Goal: Transaction & Acquisition: Obtain resource

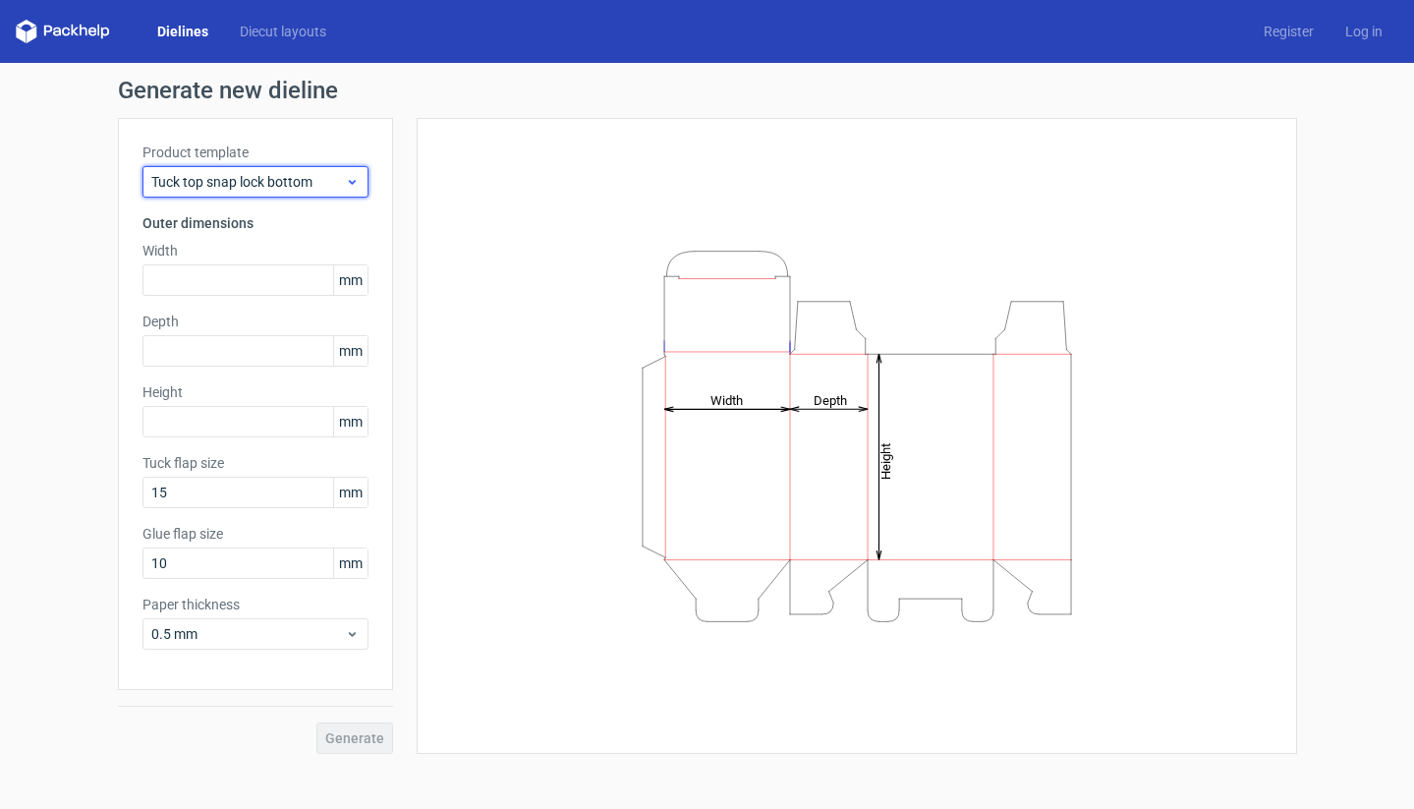
click at [349, 182] on use at bounding box center [351, 182] width 7 height 5
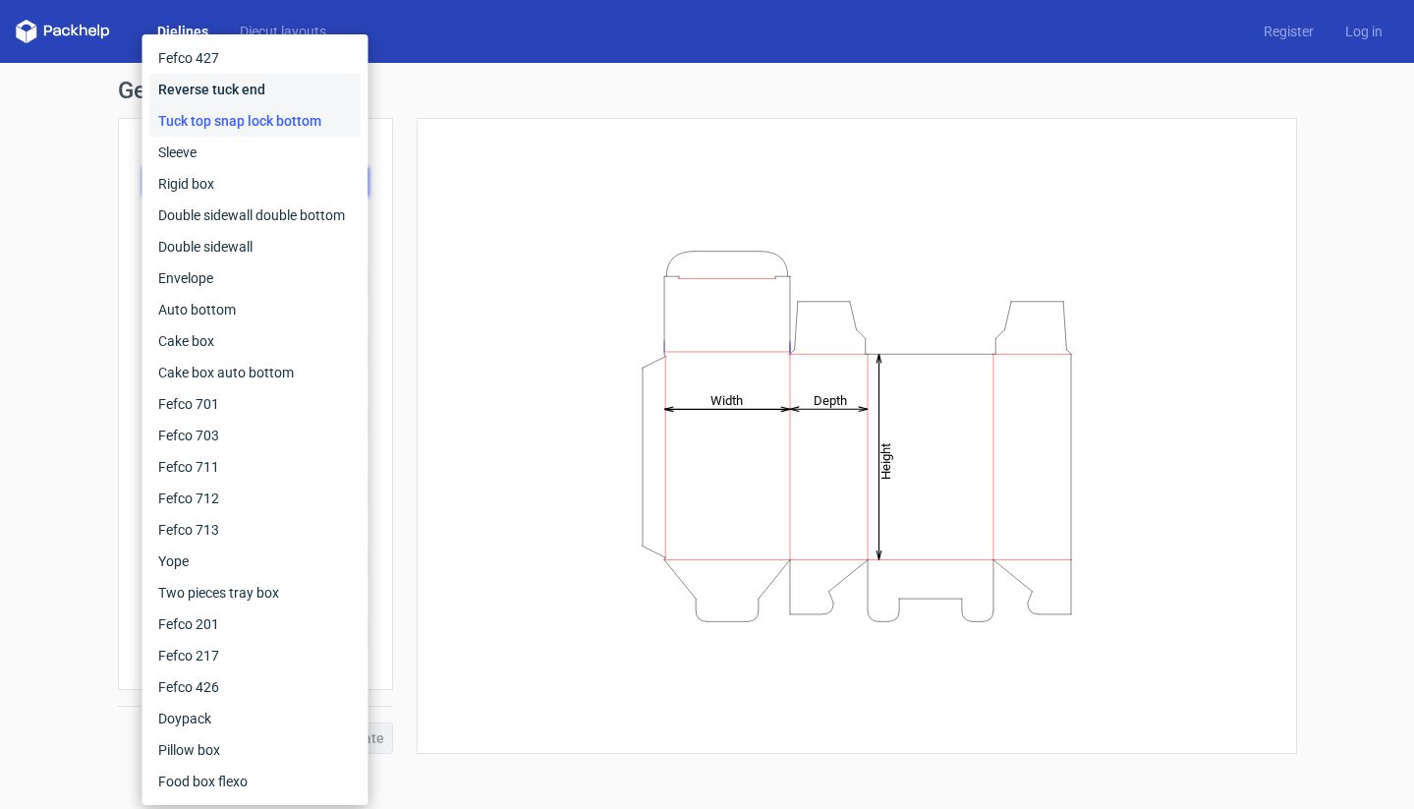
click at [278, 88] on div "Reverse tuck end" at bounding box center [255, 89] width 210 height 31
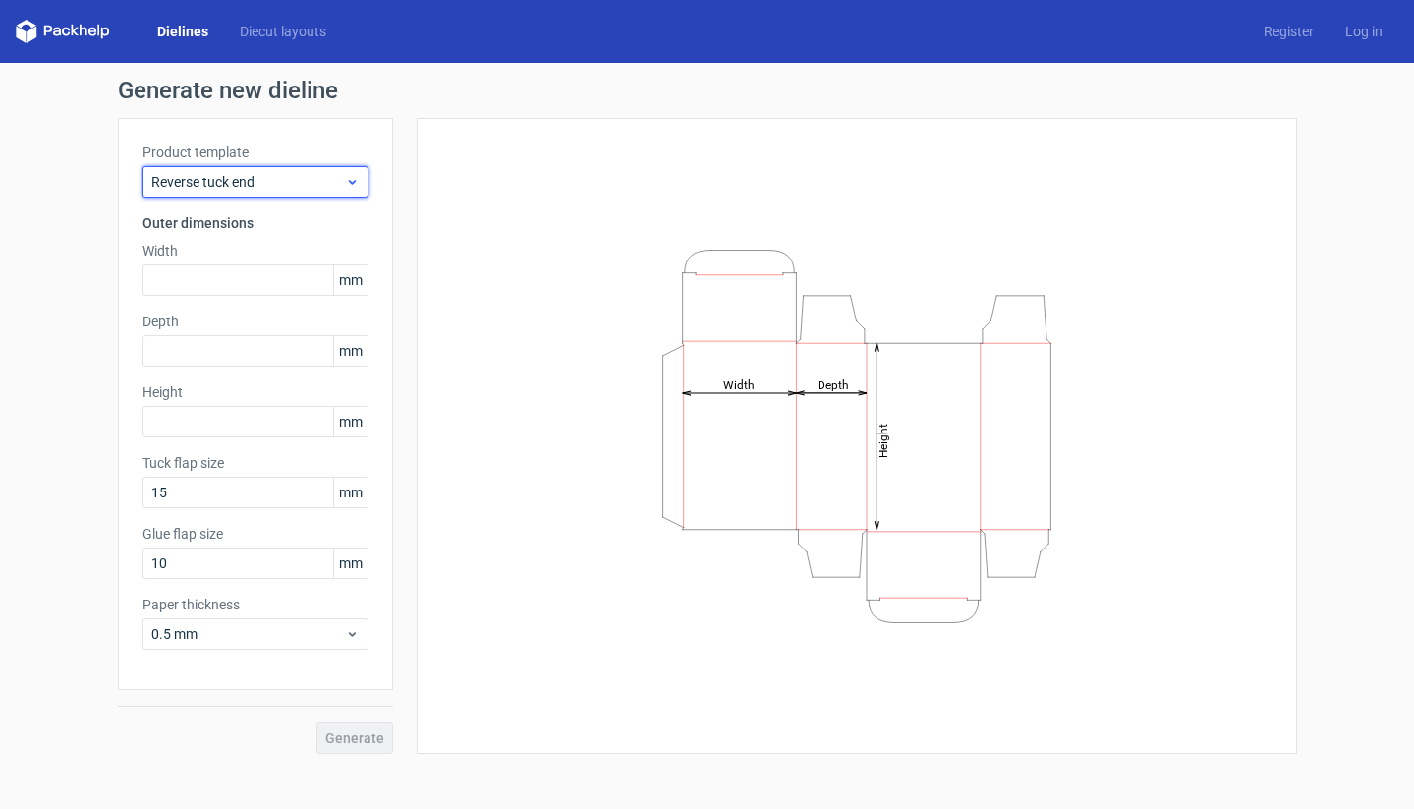
click at [259, 189] on span "Reverse tuck end" at bounding box center [248, 182] width 194 height 20
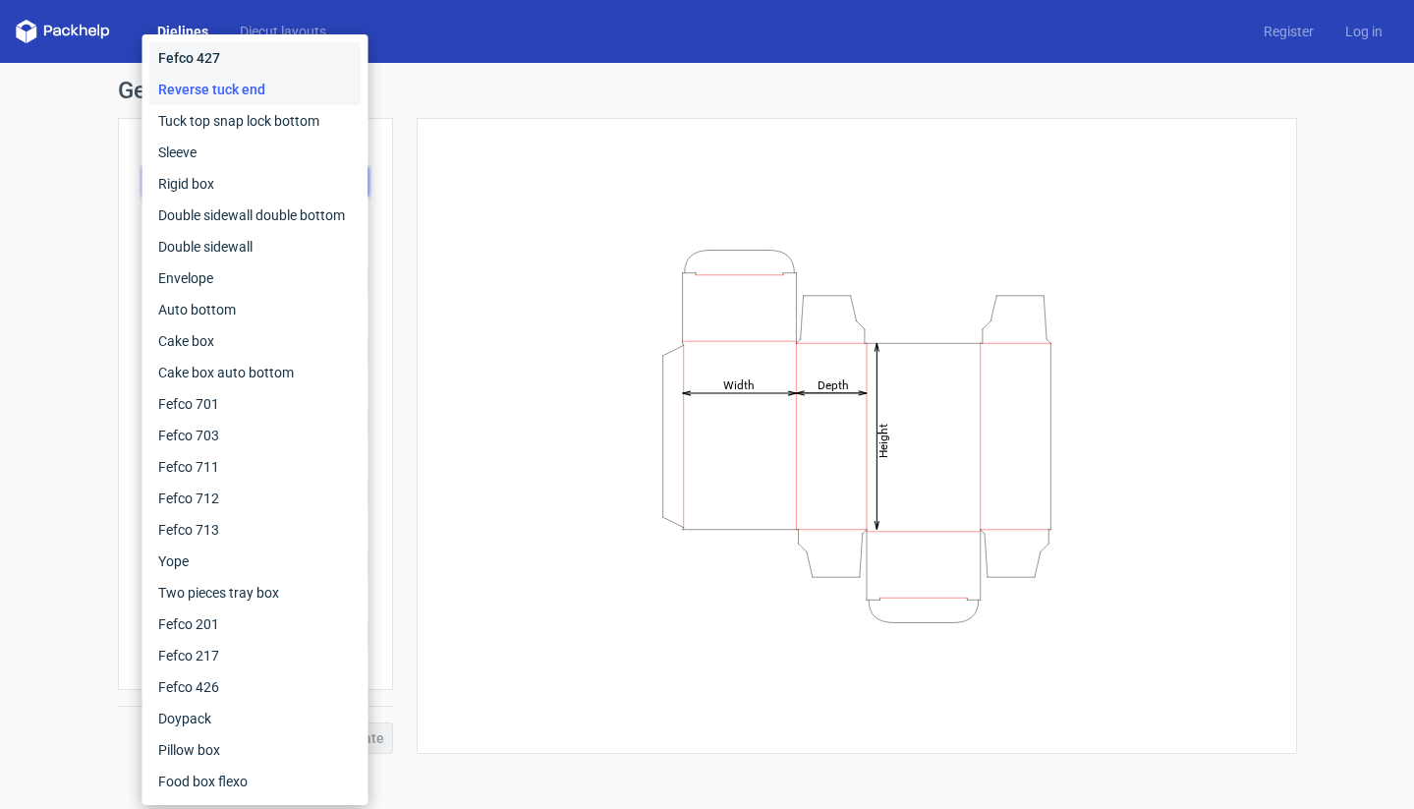
click at [263, 48] on div "Fefco 427" at bounding box center [255, 57] width 210 height 31
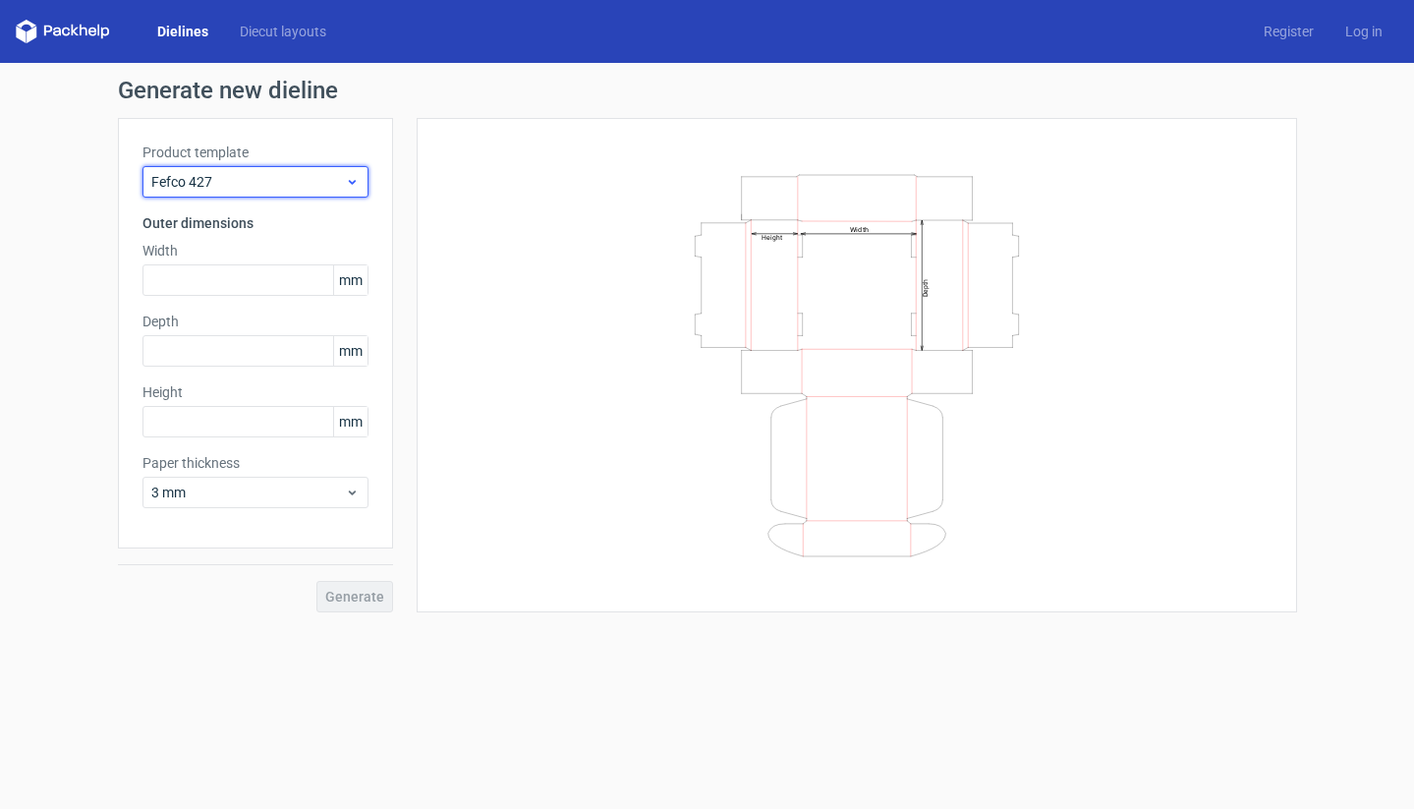
click at [226, 176] on span "Fefco 427" at bounding box center [248, 182] width 194 height 20
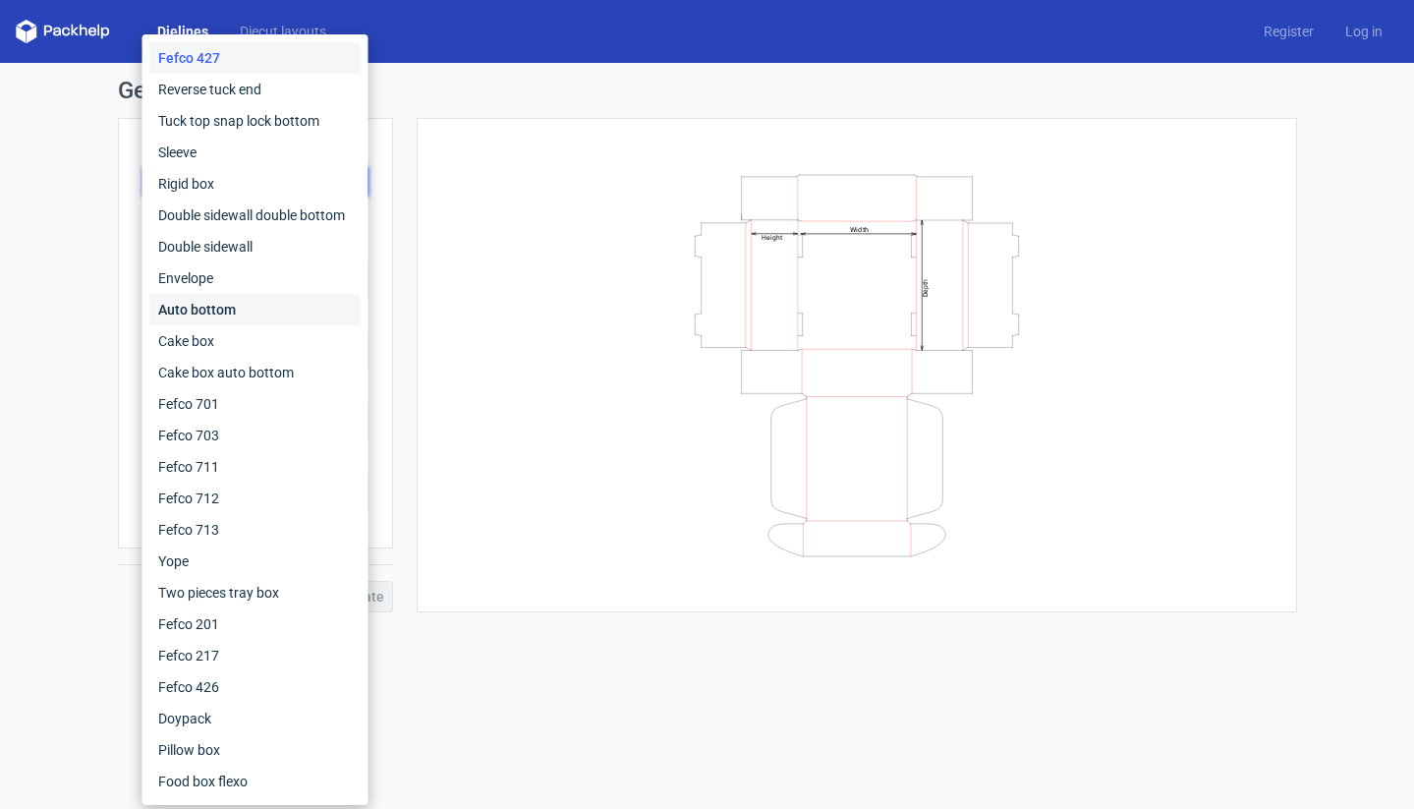
click at [203, 306] on div "Auto bottom" at bounding box center [255, 309] width 210 height 31
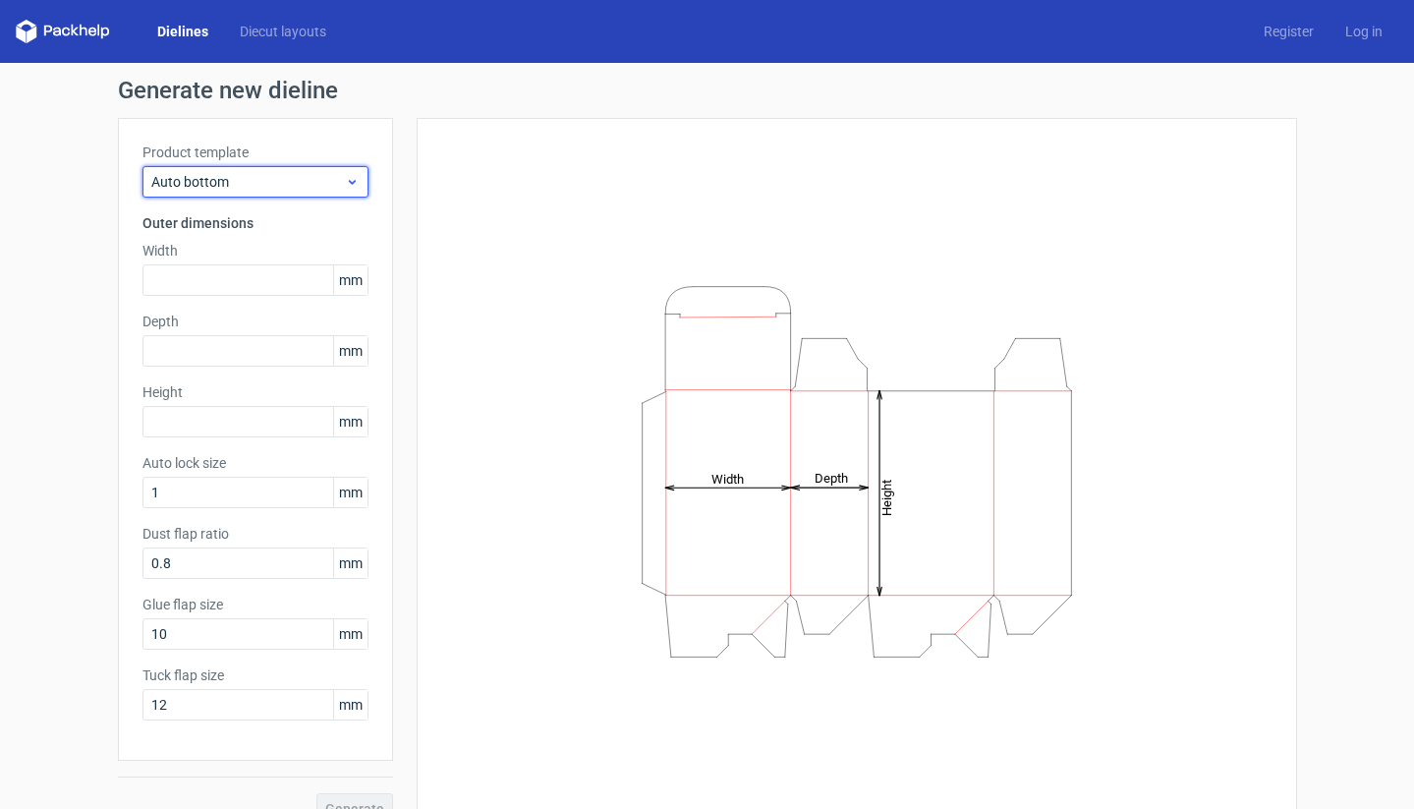
click at [216, 175] on span "Auto bottom" at bounding box center [248, 182] width 194 height 20
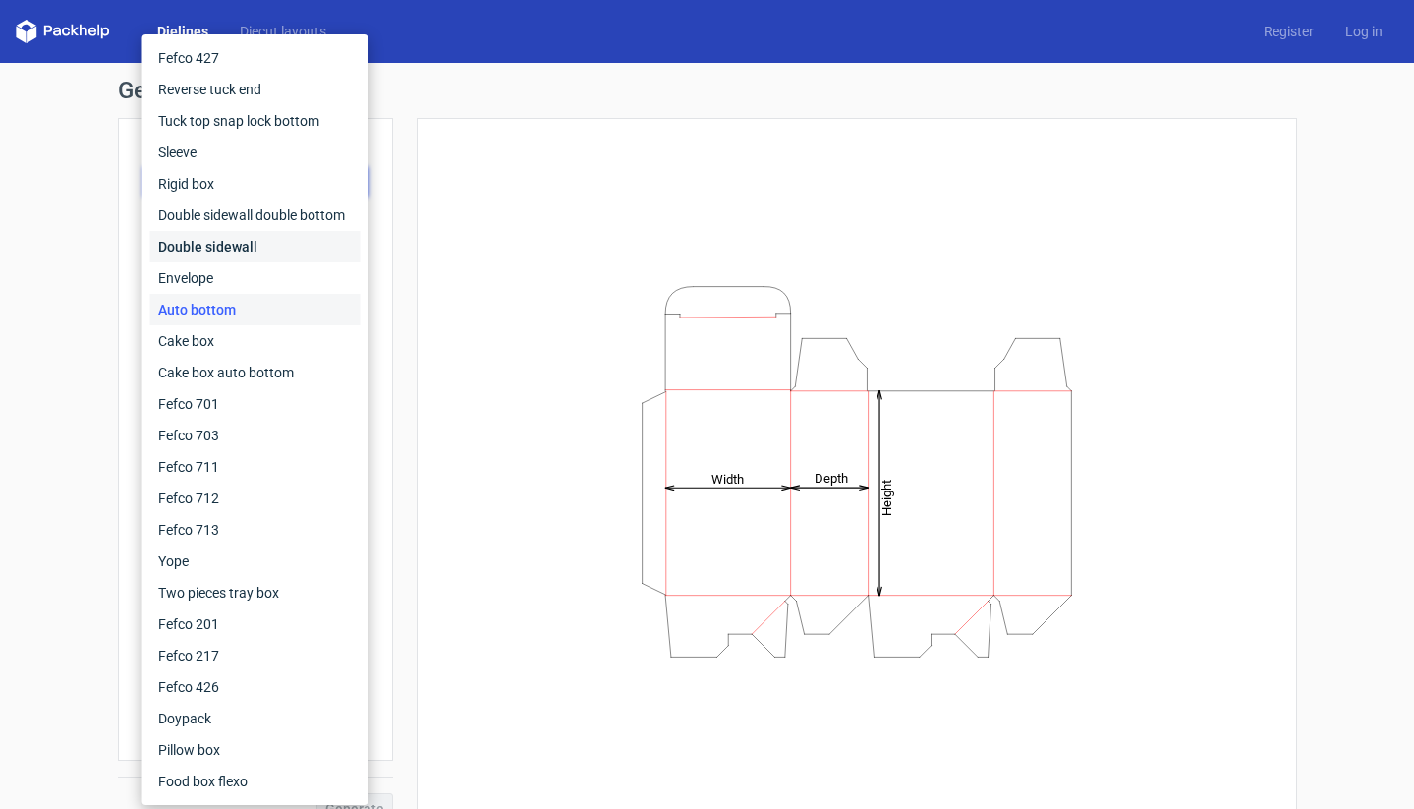
click at [201, 247] on div "Double sidewall" at bounding box center [255, 246] width 210 height 31
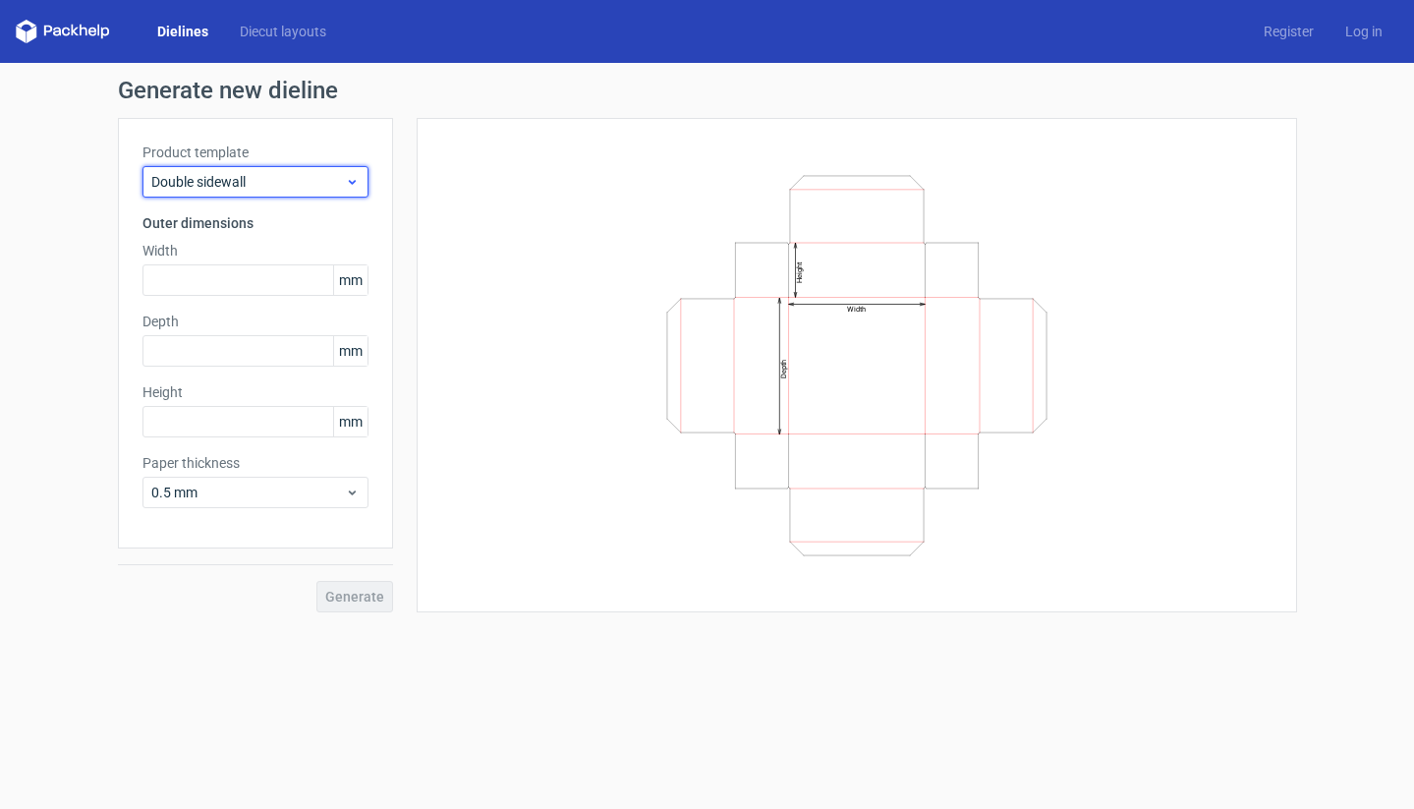
click at [205, 191] on span "Double sidewall" at bounding box center [248, 182] width 194 height 20
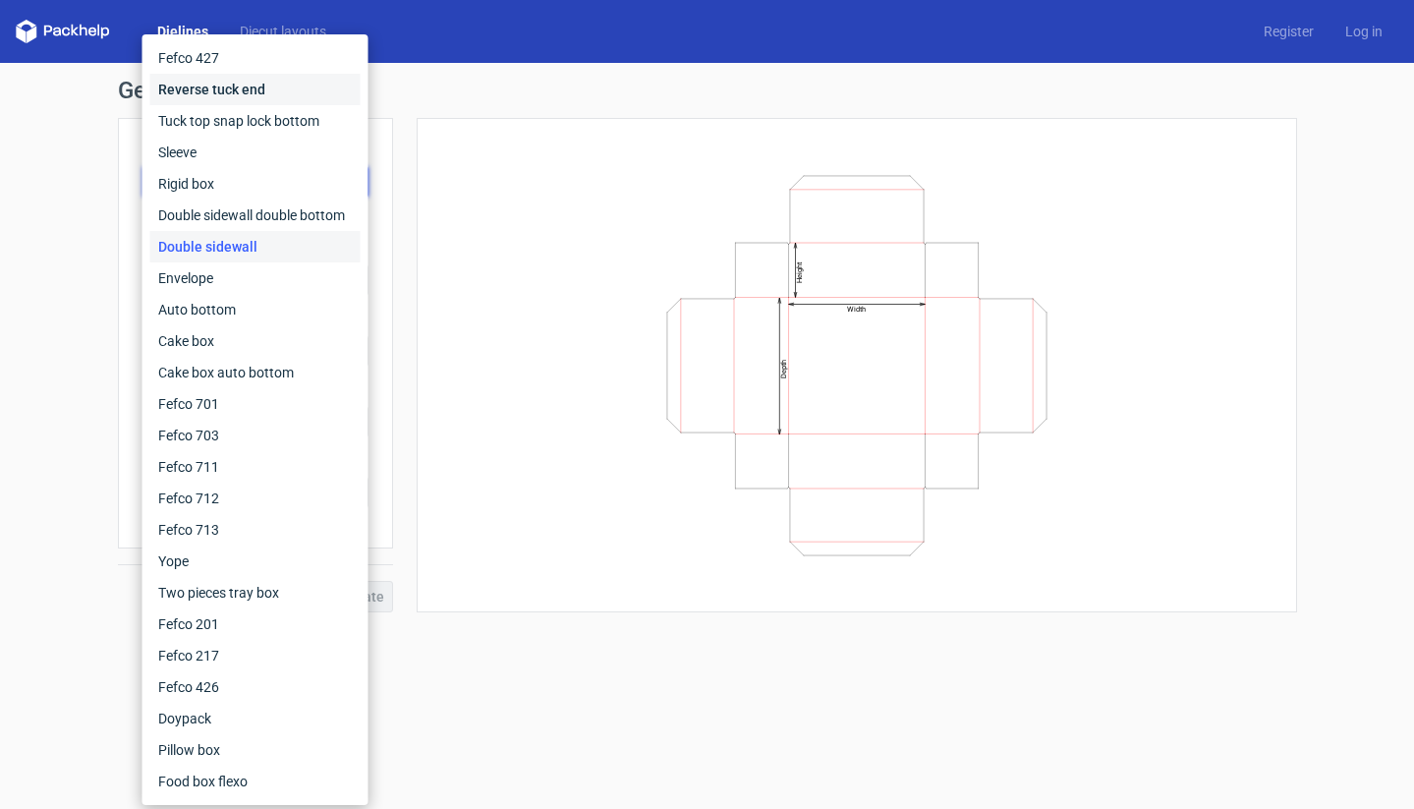
click at [221, 95] on div "Reverse tuck end" at bounding box center [255, 89] width 210 height 31
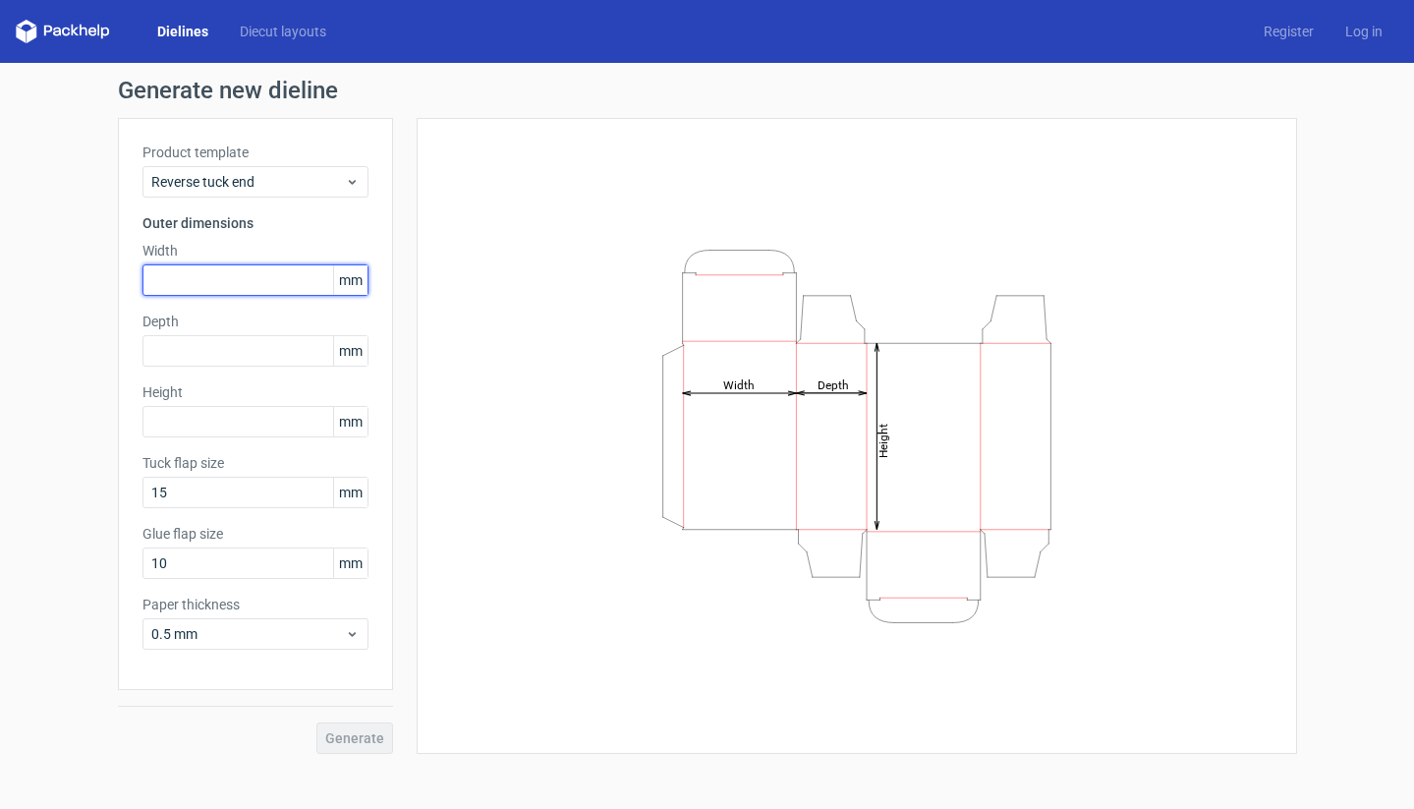
click at [214, 277] on input "text" at bounding box center [255, 279] width 226 height 31
type input "60"
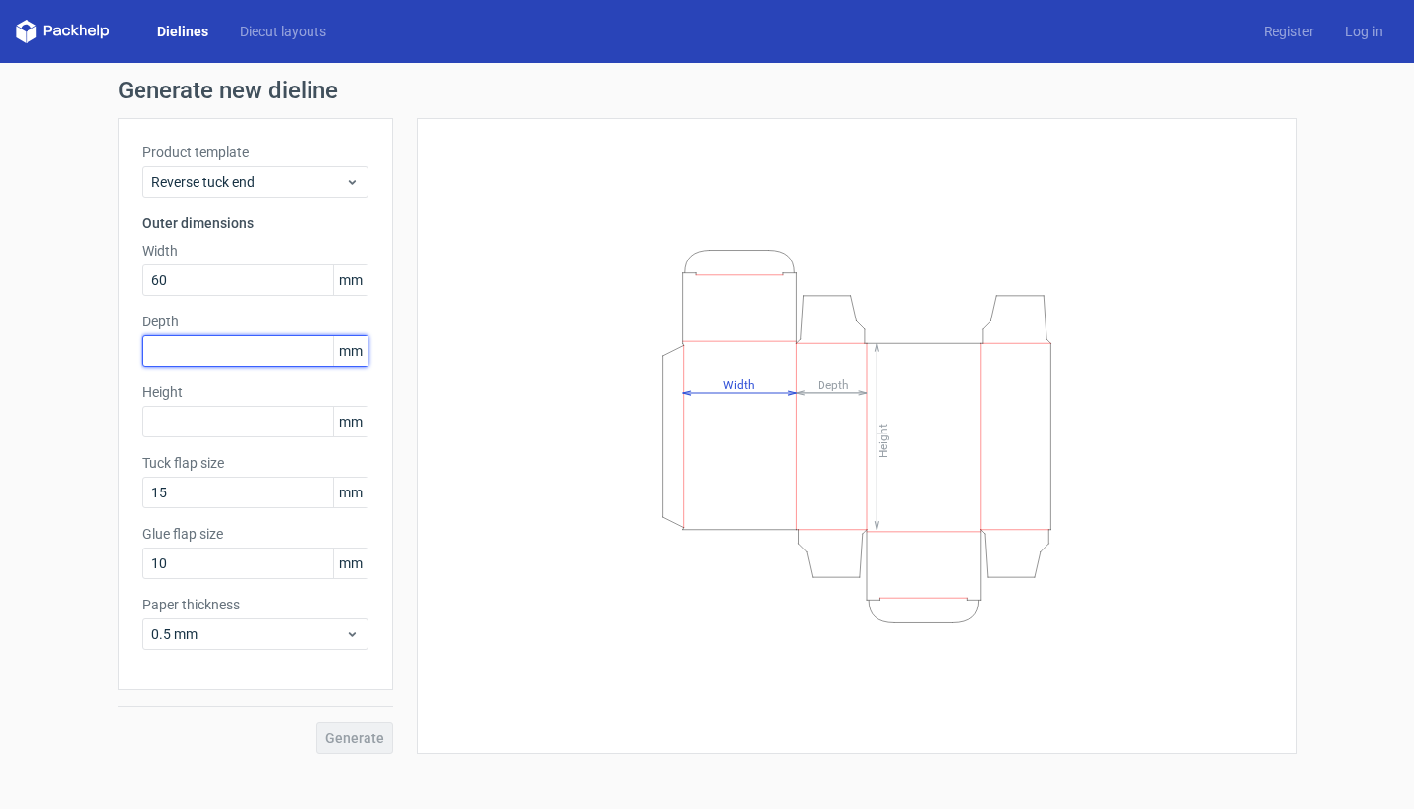
click at [199, 354] on input "text" at bounding box center [255, 350] width 226 height 31
type input "40"
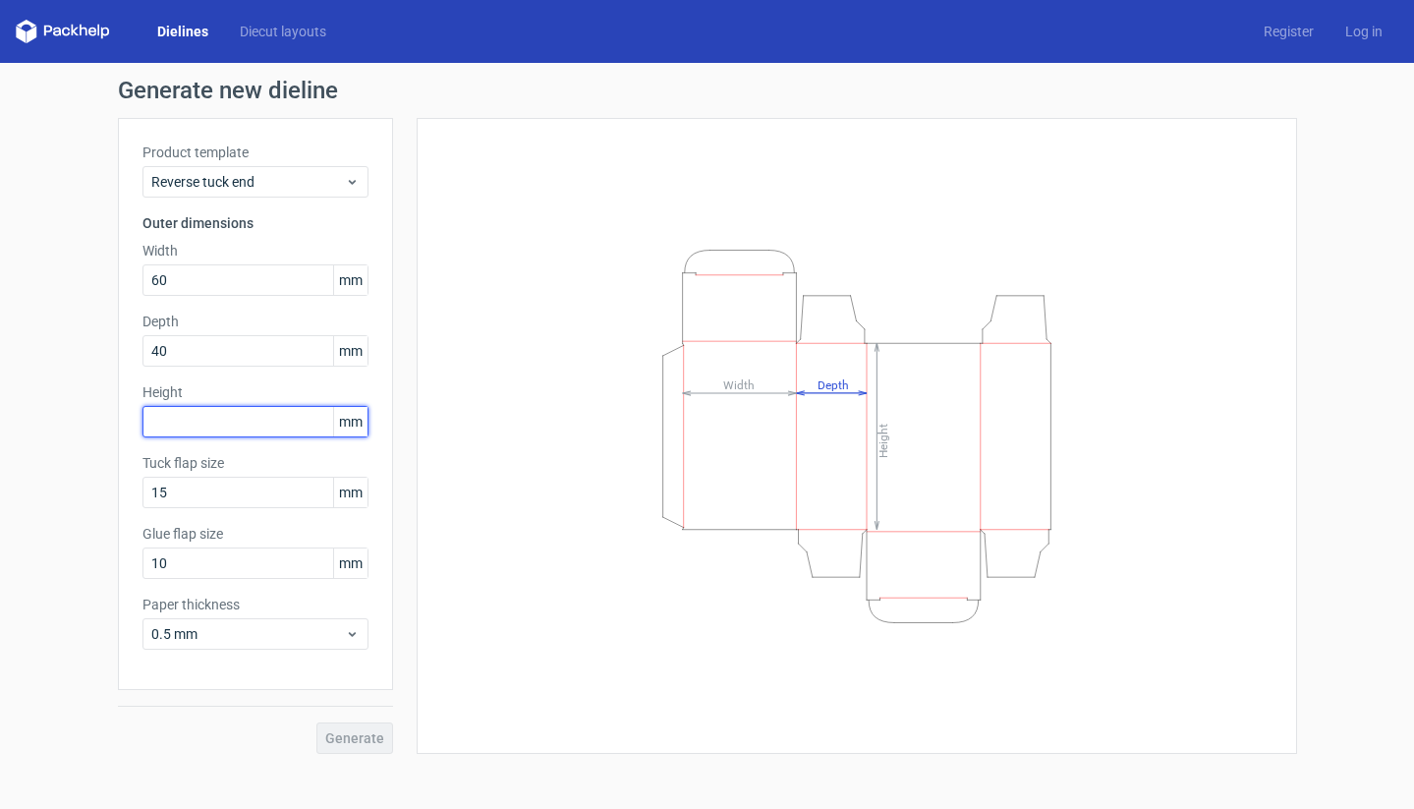
click at [178, 431] on input "text" at bounding box center [255, 421] width 226 height 31
type input "170"
click at [355, 735] on span "Generate" at bounding box center [354, 738] width 59 height 14
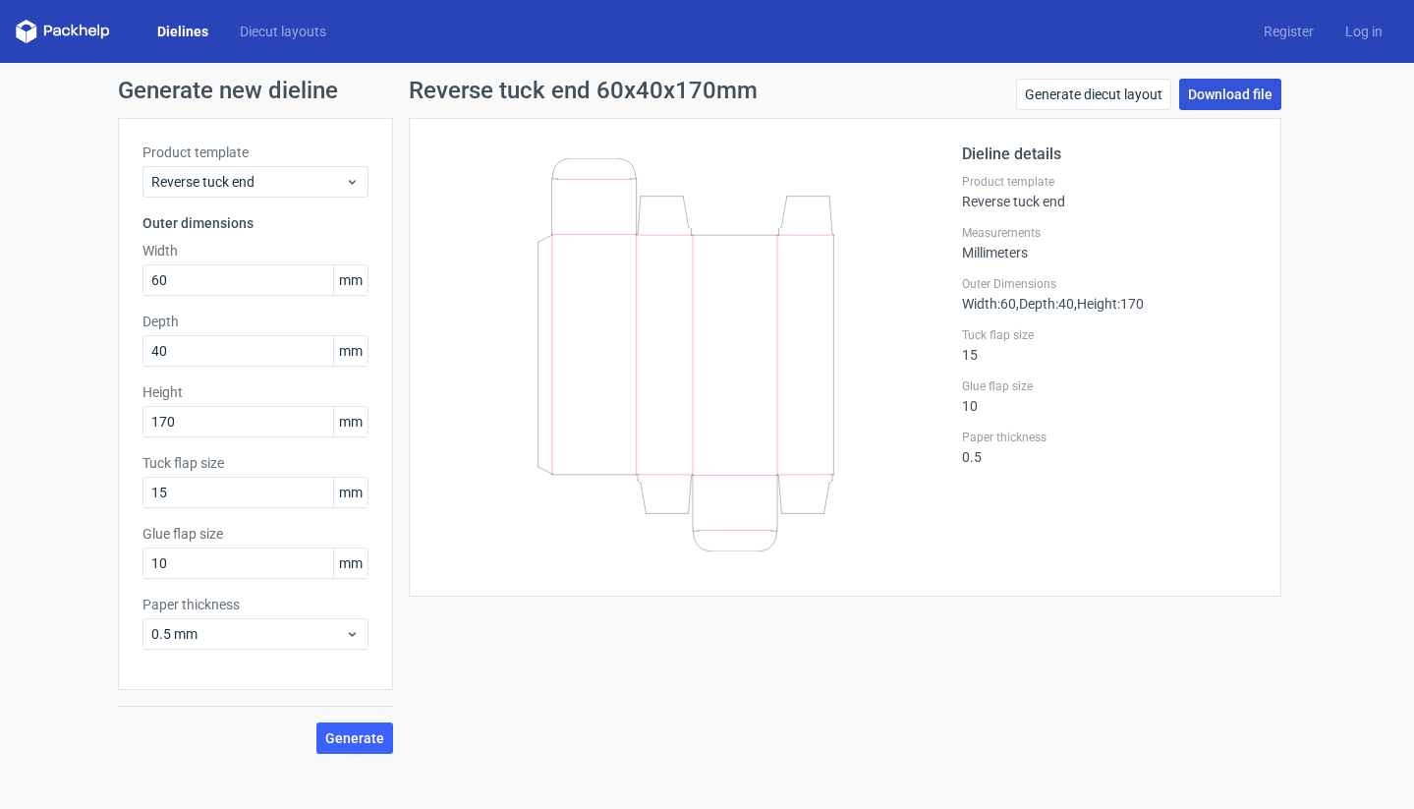
click at [1221, 96] on link "Download file" at bounding box center [1230, 94] width 102 height 31
click at [270, 37] on link "Diecut layouts" at bounding box center [283, 32] width 118 height 20
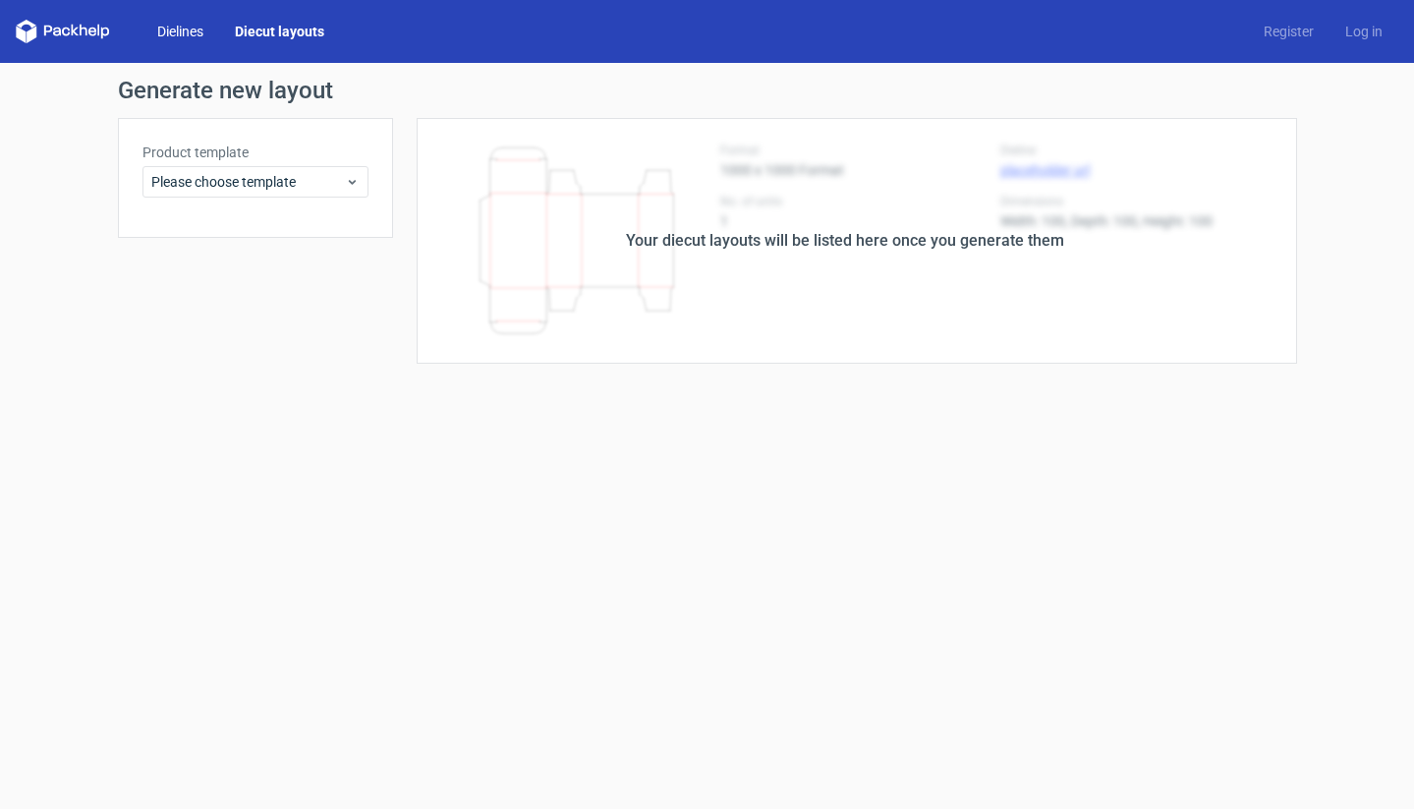
click at [178, 27] on link "Dielines" at bounding box center [181, 32] width 78 height 20
